Goal: Task Accomplishment & Management: Use online tool/utility

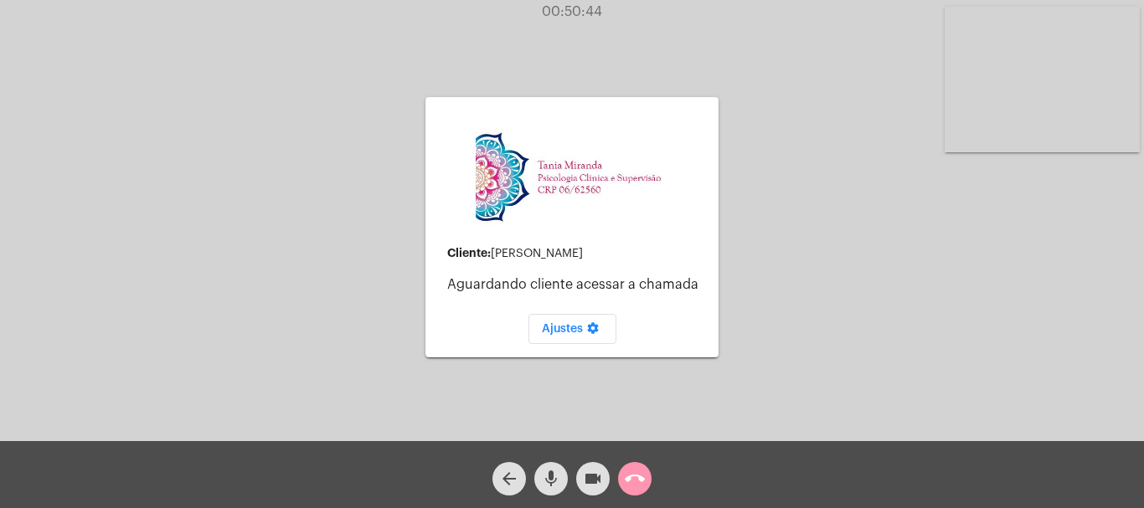
click at [652, 482] on div "call_end" at bounding box center [635, 475] width 42 height 42
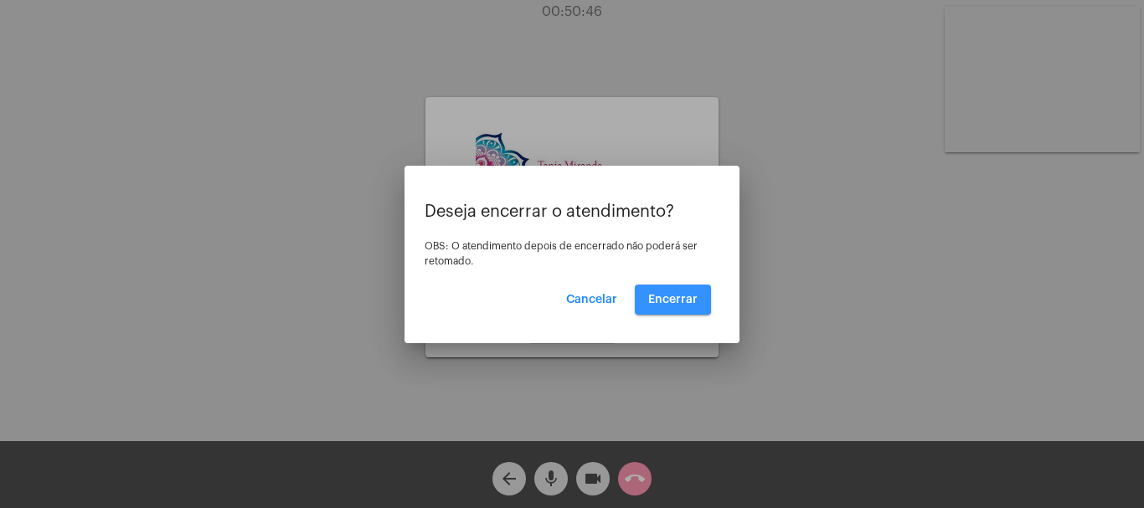
click at [663, 294] on span "Encerrar" at bounding box center [672, 300] width 49 height 12
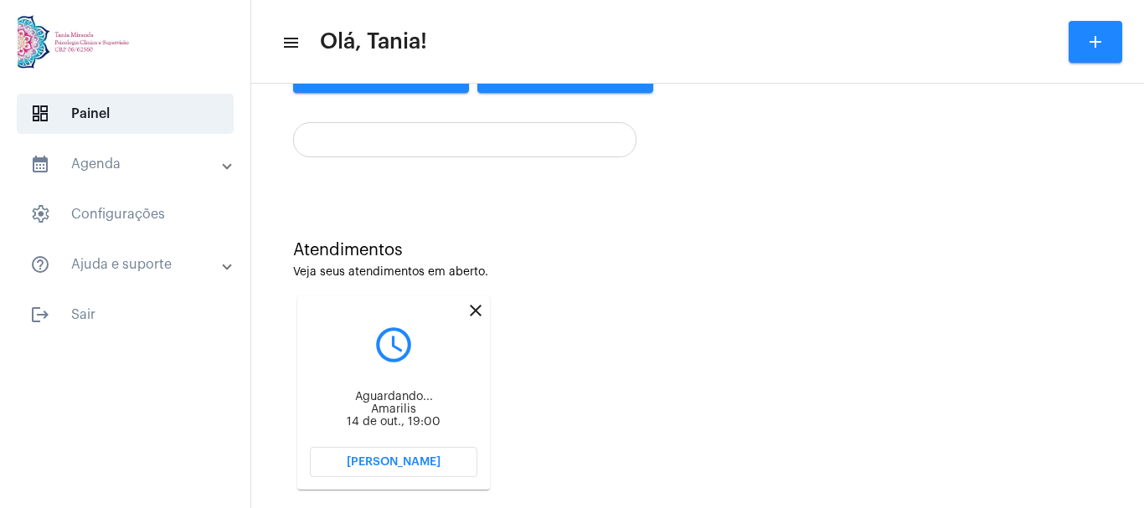
scroll to position [333, 0]
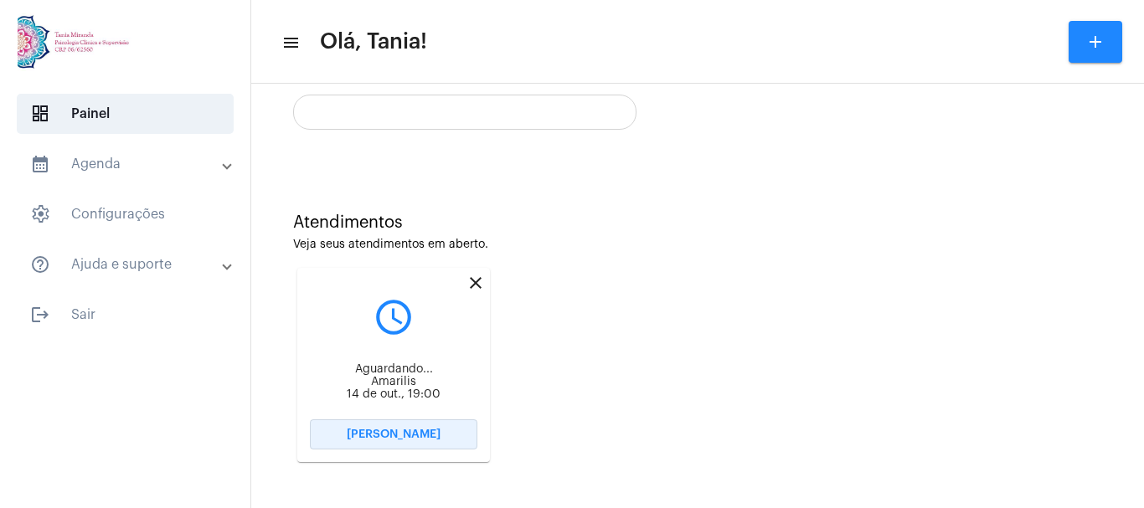
click at [403, 433] on span "[PERSON_NAME]" at bounding box center [394, 435] width 94 height 12
